Goal: Information Seeking & Learning: Learn about a topic

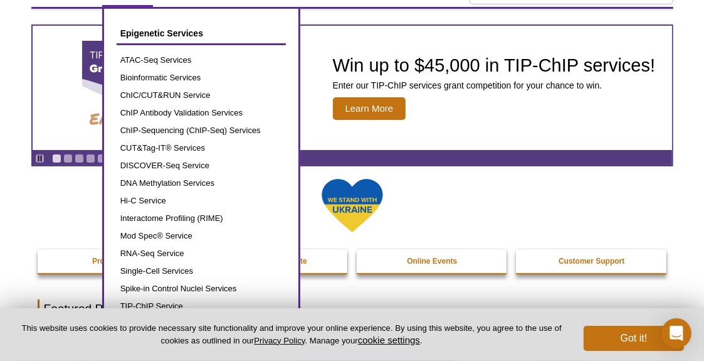
scroll to position [100, 0]
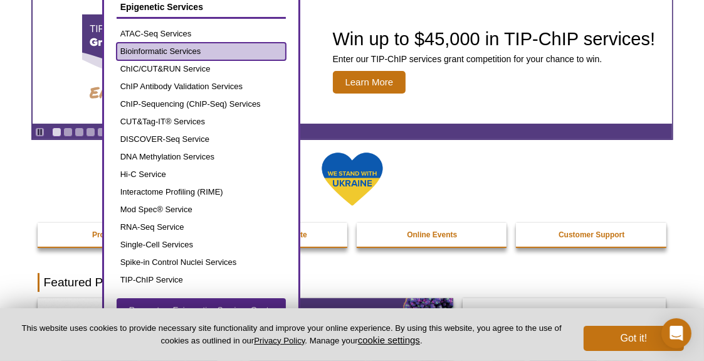
click at [145, 50] on link "Bioinformatic Services" at bounding box center [201, 52] width 169 height 18
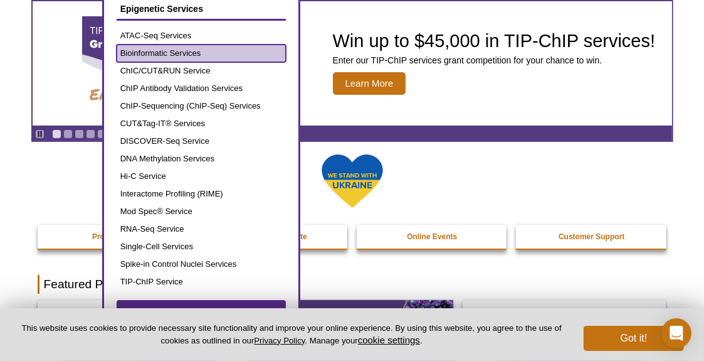
scroll to position [81, 0]
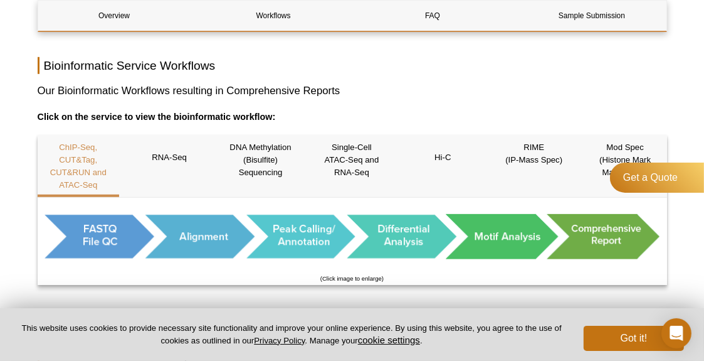
scroll to position [683, 0]
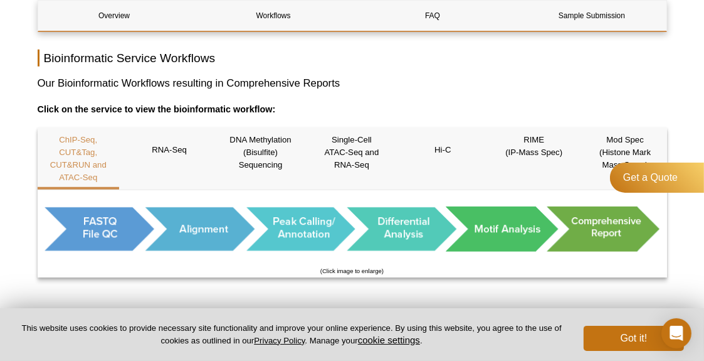
click at [234, 83] on h3 "Our Bioinformatic Workflows resulting in Comprehensive Reports" at bounding box center [352, 83] width 629 height 15
drag, startPoint x: 228, startPoint y: 81, endPoint x: 342, endPoint y: 73, distance: 115.0
click at [342, 73] on div "Overview Workflows FAQ Sample Submission Bioinformatics Service Overview Name C…" at bounding box center [352, 86] width 629 height 1243
copy h3 "Comprehensive Reports"
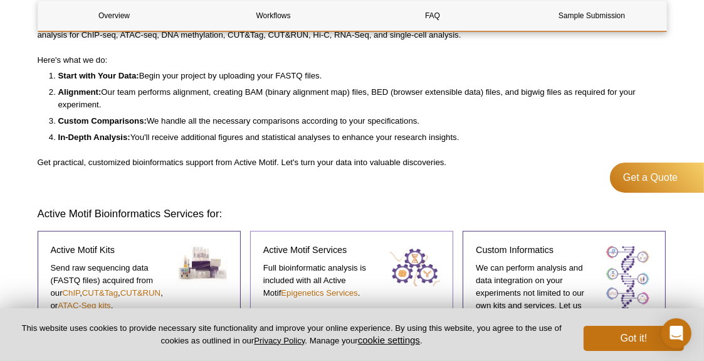
scroll to position [298, 0]
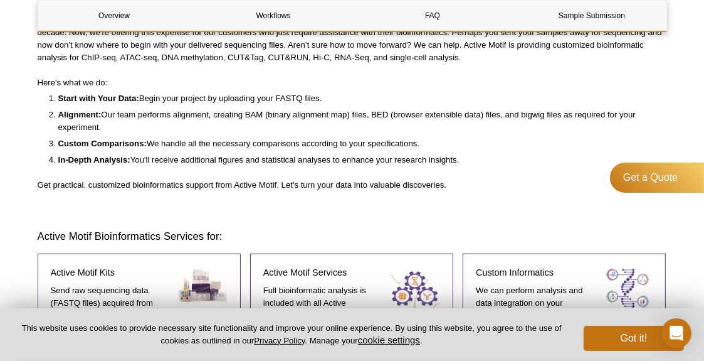
click at [93, 188] on p "Get practical, customized bioinformatics support from Active Motif. Let's turn …" at bounding box center [352, 185] width 629 height 13
